Goal: Find contact information: Find contact information

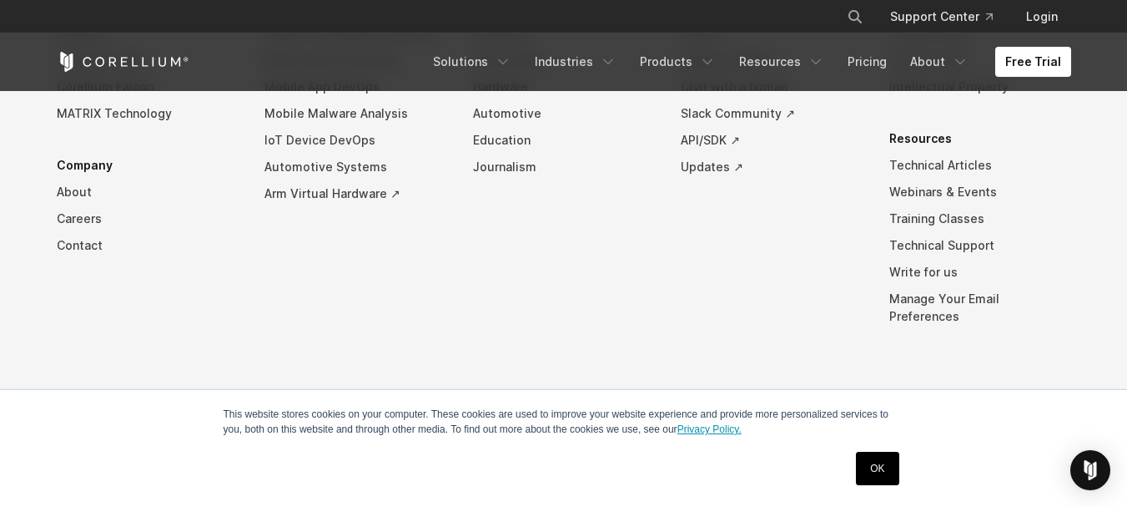
click at [712, 430] on link "Privacy Policy." at bounding box center [710, 429] width 64 height 12
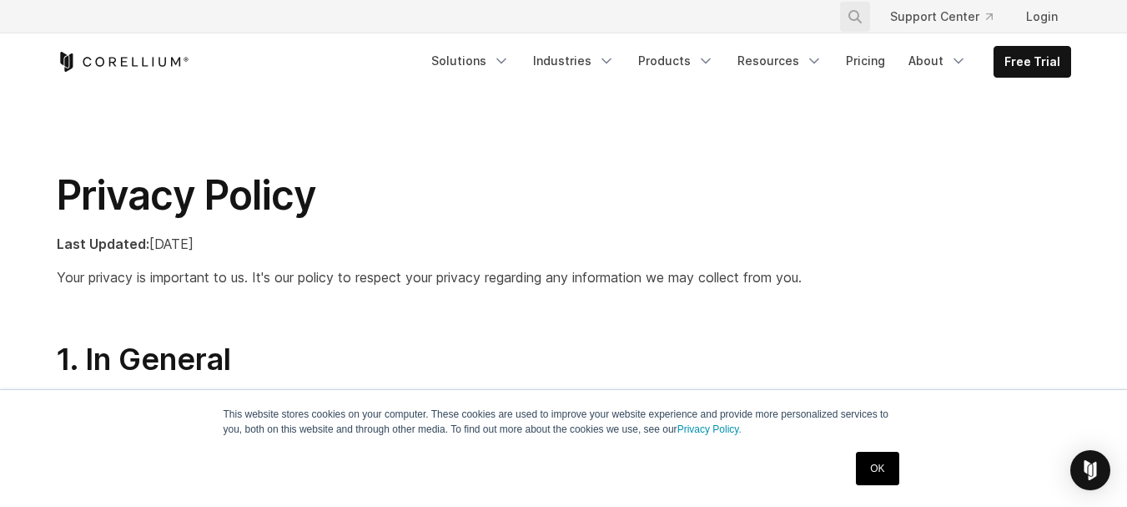
scroll to position [3535, 0]
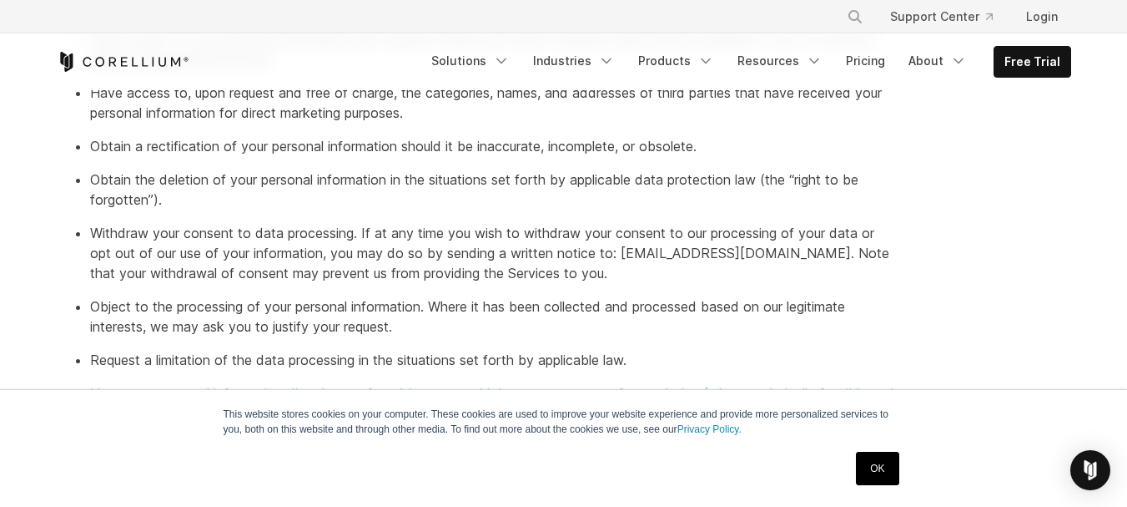
click at [774, 253] on p "Withdraw your consent to data processing. If at any time you wish to withdraw y…" at bounding box center [493, 253] width 807 height 60
drag, startPoint x: 771, startPoint y: 253, endPoint x: 621, endPoint y: 250, distance: 150.2
click at [621, 250] on p "Withdraw your consent to data processing. If at any time you wish to withdraw y…" at bounding box center [493, 253] width 807 height 60
copy p "support@corellium.com"
